Goal: Check status: Check status

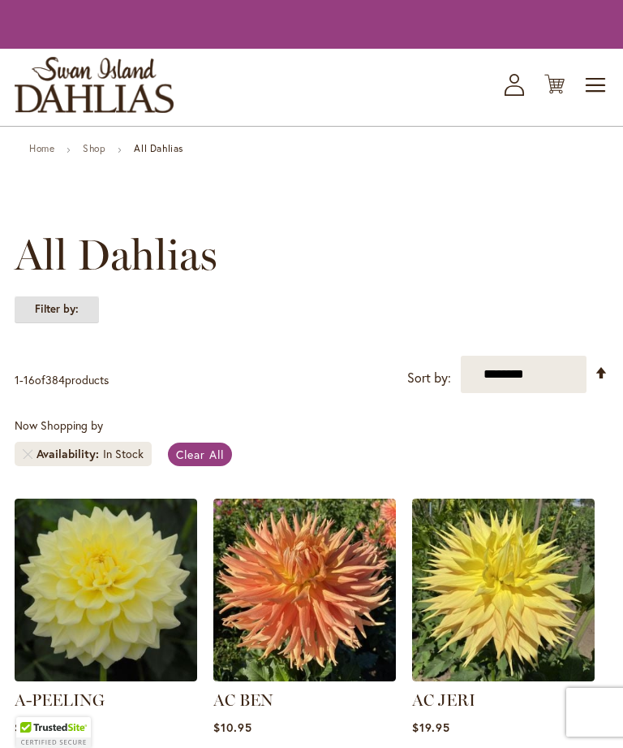
click at [71, 319] on strong "Filter by:" at bounding box center [57, 309] width 84 height 28
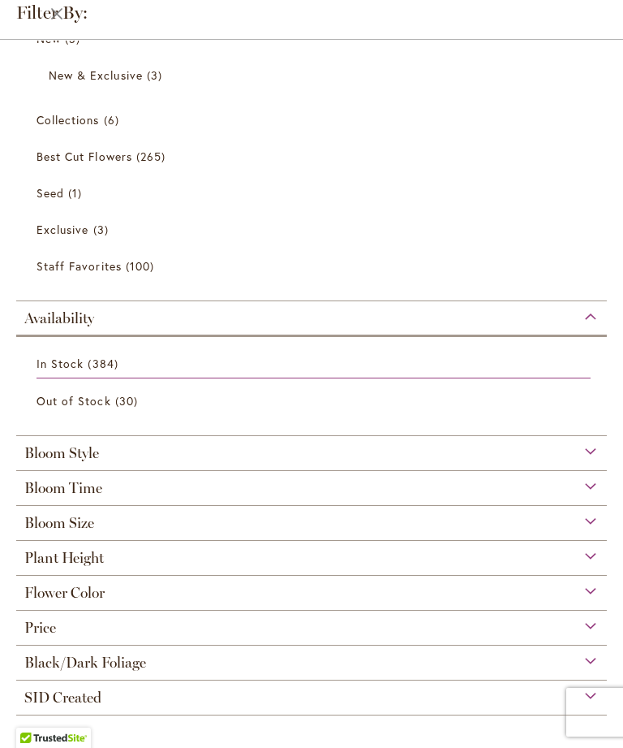
click at [89, 444] on span "Bloom Style" at bounding box center [61, 453] width 75 height 18
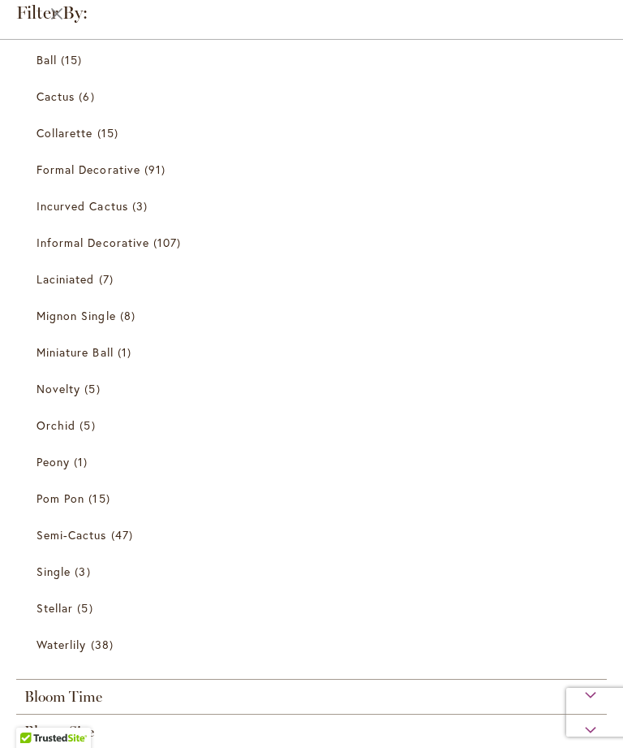
scroll to position [578, 0]
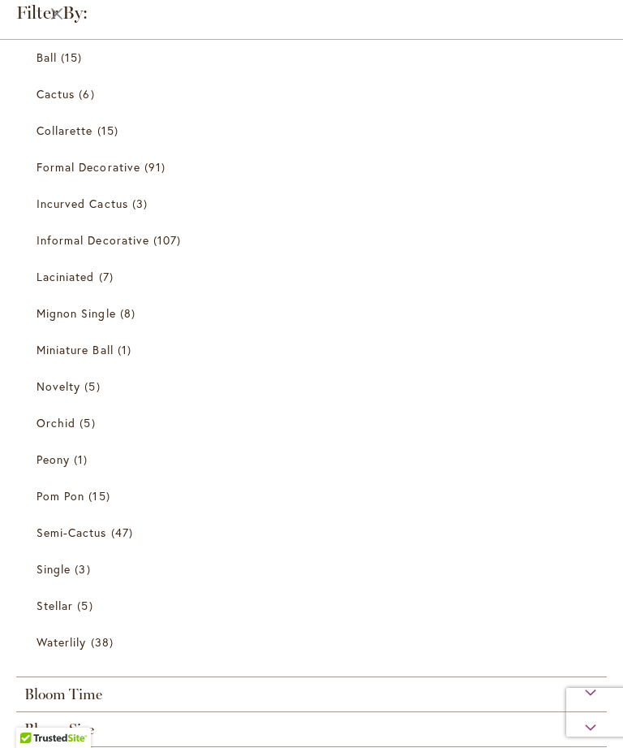
click at [71, 649] on span "Waterlily" at bounding box center [62, 641] width 50 height 15
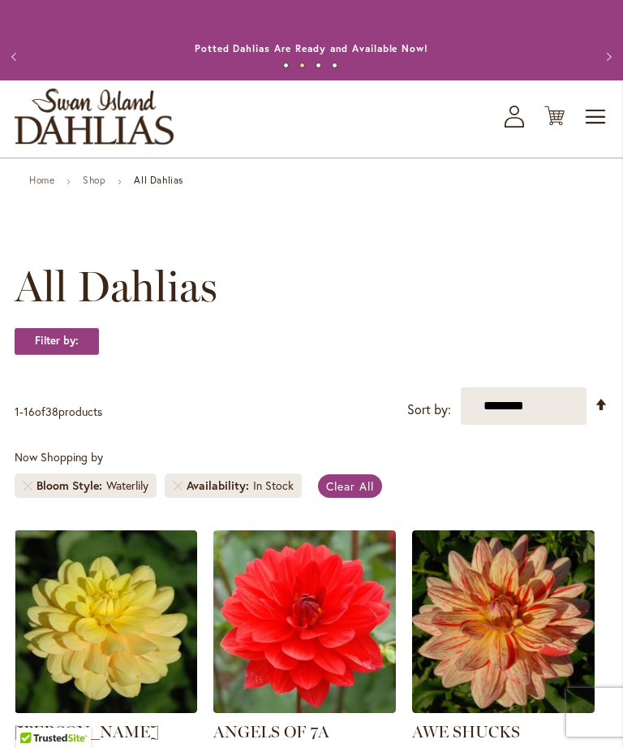
click at [518, 127] on icon "My Account" at bounding box center [514, 117] width 19 height 22
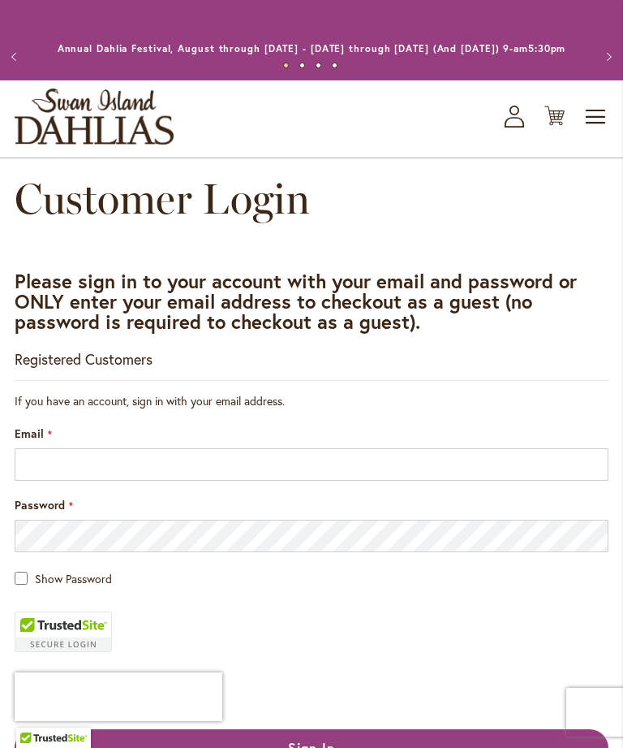
click at [283, 450] on div "Email" at bounding box center [312, 452] width 594 height 55
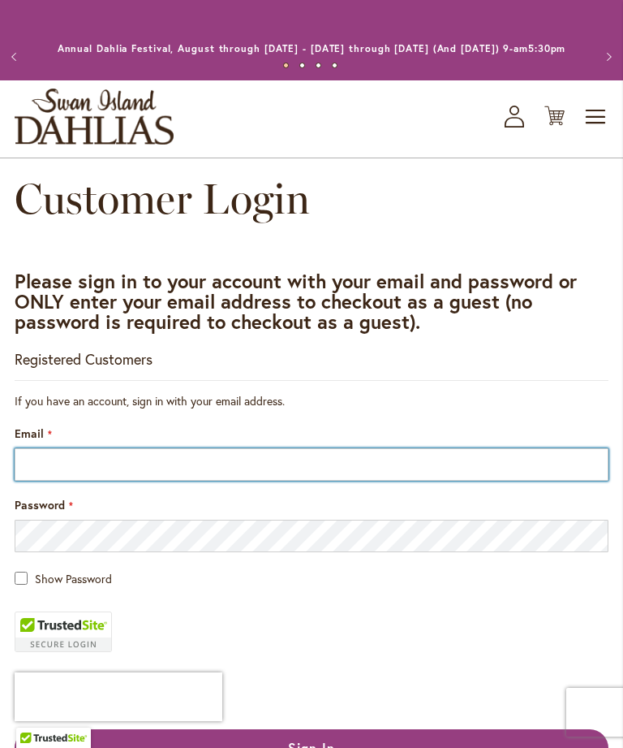
type input "**********"
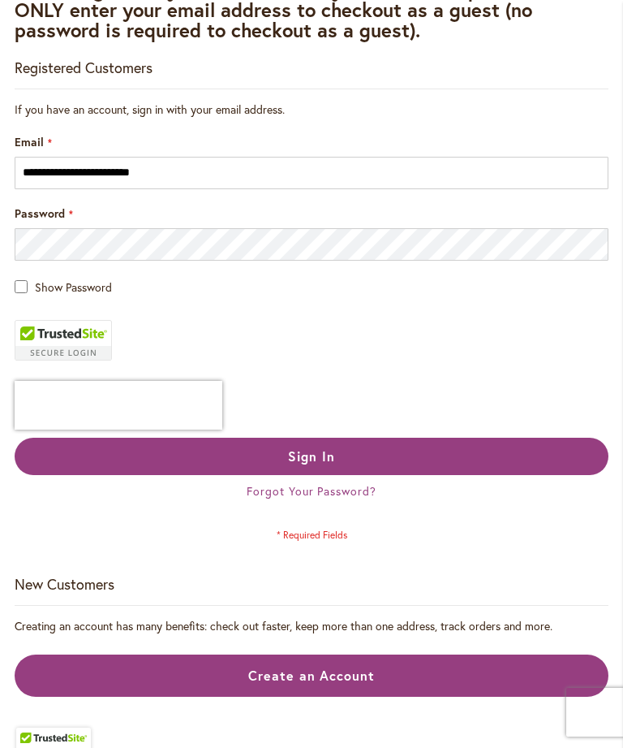
scroll to position [326, 0]
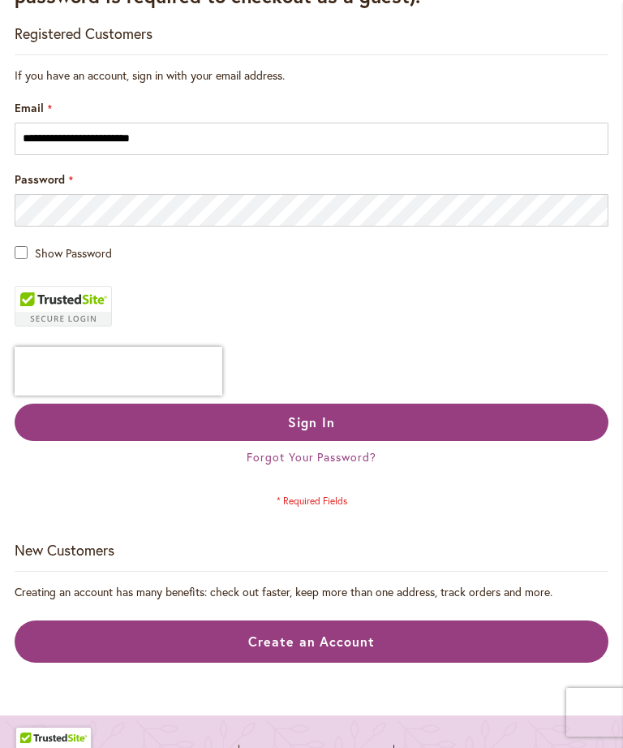
click at [475, 437] on button "Sign In" at bounding box center [312, 421] width 594 height 37
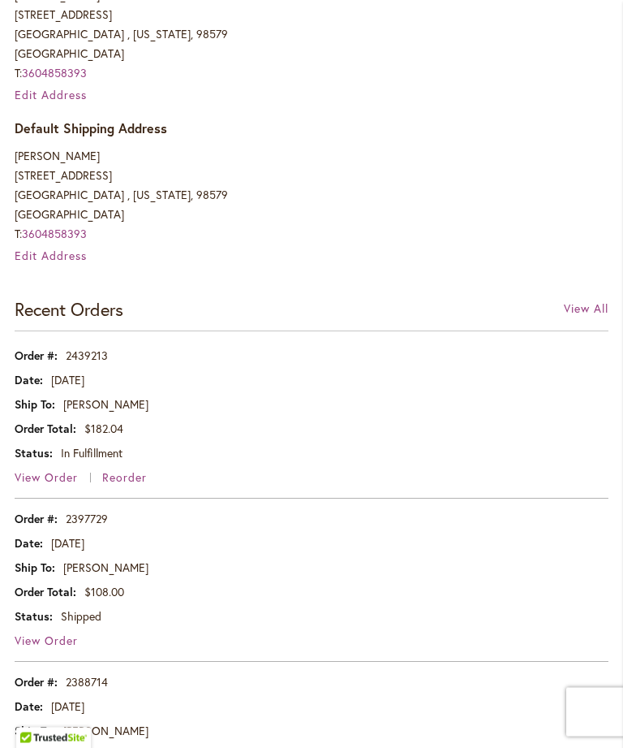
scroll to position [626, 0]
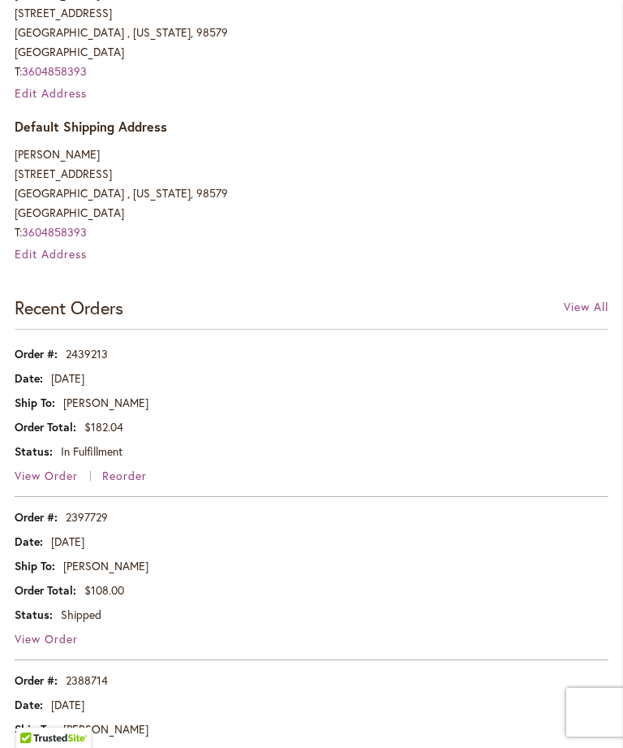
click at [48, 483] on span "View Order" at bounding box center [46, 475] width 63 height 15
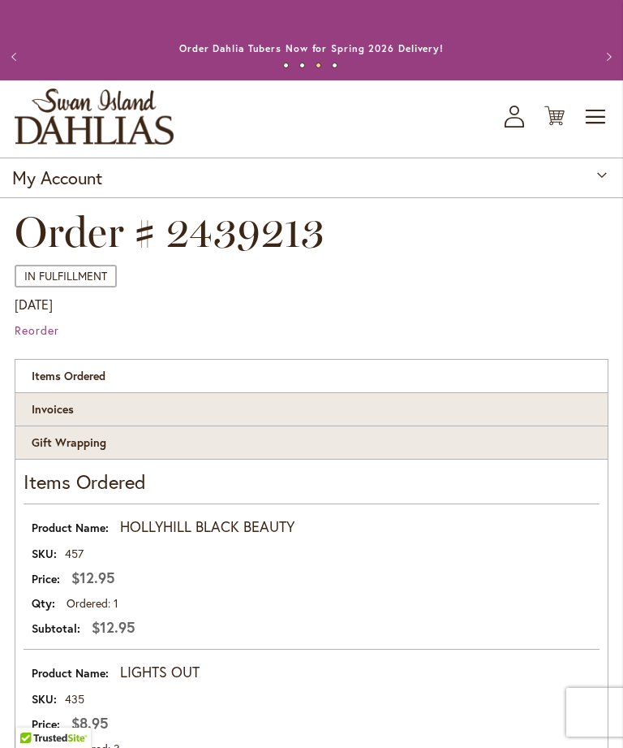
click at [593, 127] on span "Toggle Nav" at bounding box center [596, 117] width 24 height 32
